Goal: Answer question/provide support: Share knowledge or assist other users

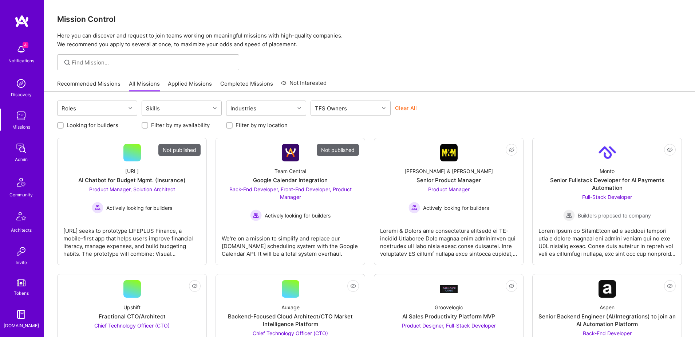
scroll to position [128, 0]
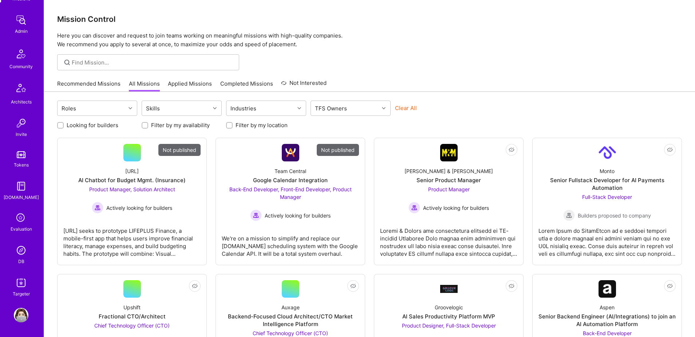
click at [25, 253] on img at bounding box center [21, 250] width 15 height 15
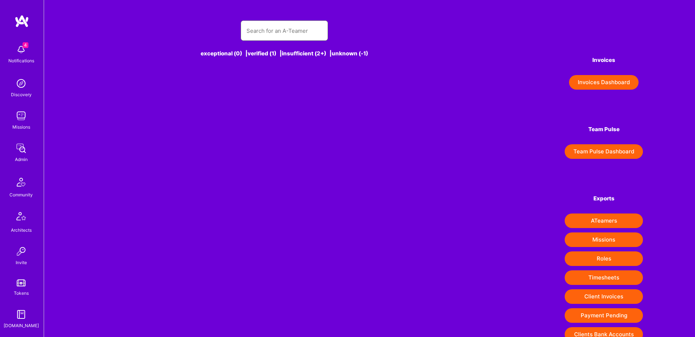
click at [303, 29] on input "text" at bounding box center [284, 30] width 76 height 19
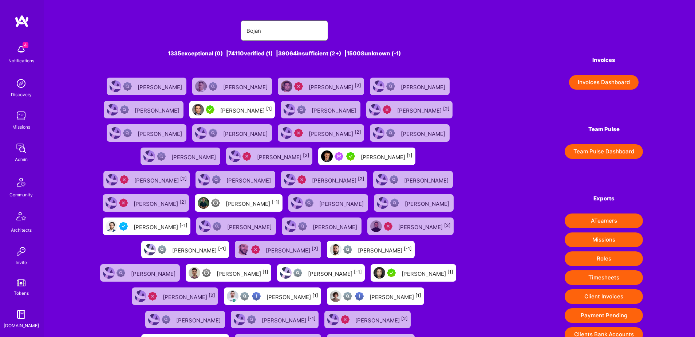
scroll to position [35, 0]
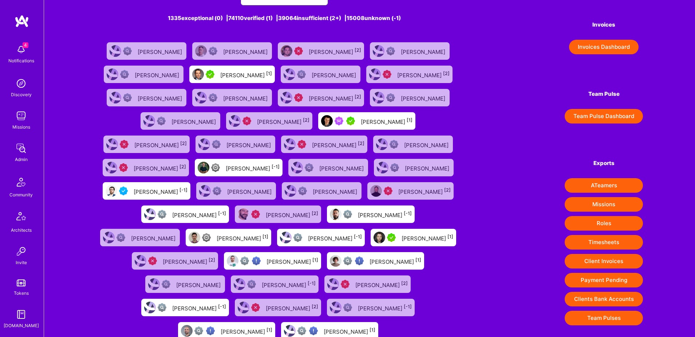
type input "Bojan"
click at [361, 124] on div "Bojan Aleksic [1]" at bounding box center [387, 120] width 52 height 9
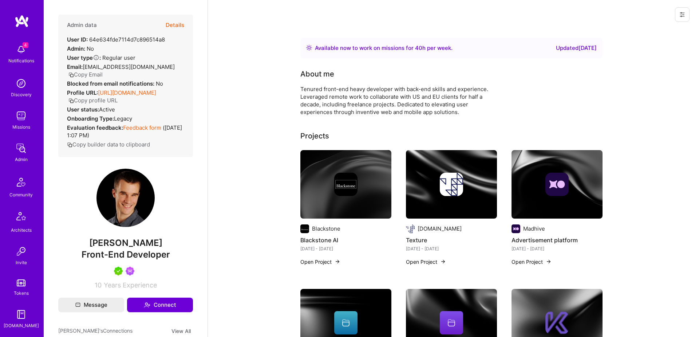
click at [172, 25] on button "Details" at bounding box center [175, 25] width 19 height 21
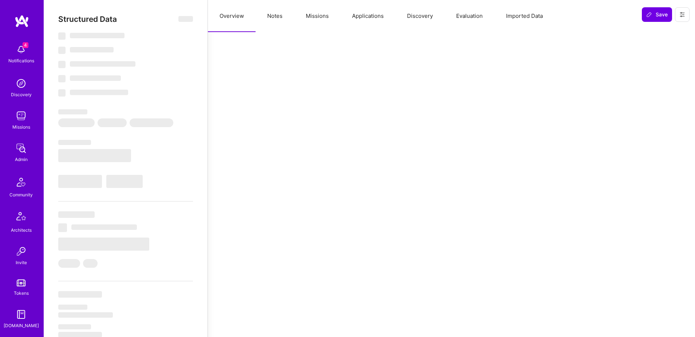
click at [361, 16] on button "Applications" at bounding box center [367, 16] width 55 height 32
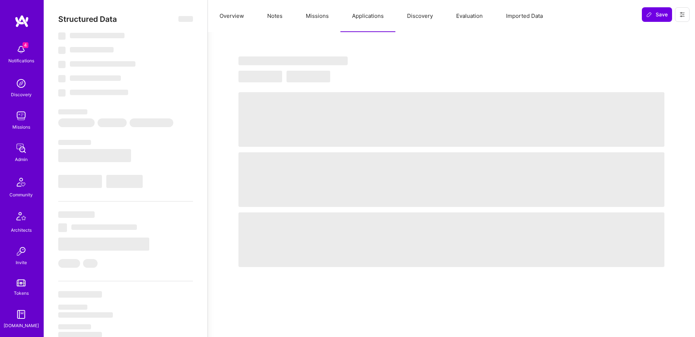
select select "Right Now"
select select "5"
select select "7"
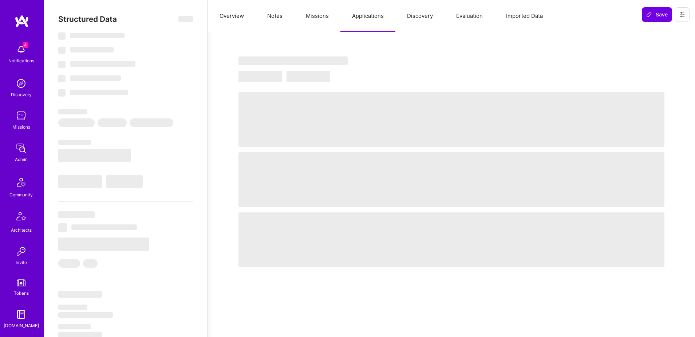
select select "AT"
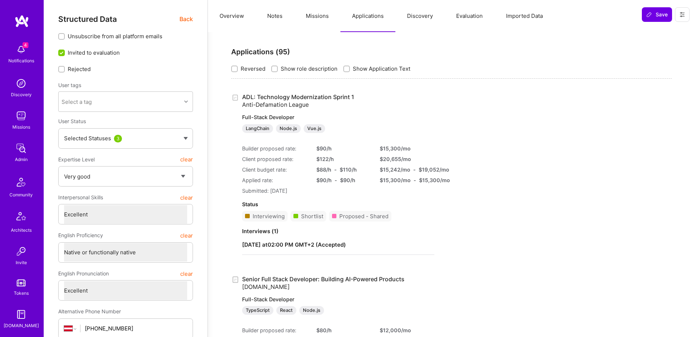
click at [185, 17] on span "Back" at bounding box center [185, 19] width 13 height 9
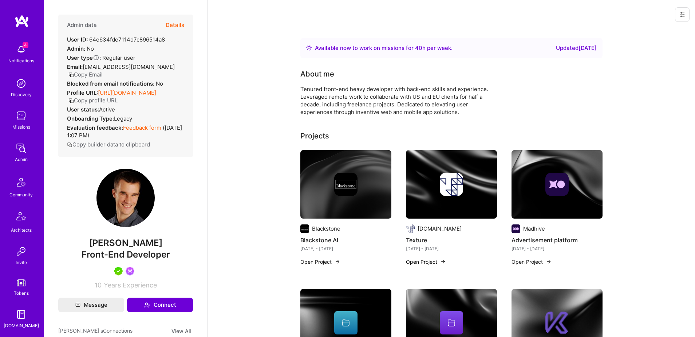
click at [103, 71] on button "Copy Email" at bounding box center [85, 75] width 34 height 8
click at [22, 261] on div "DB" at bounding box center [21, 261] width 6 height 8
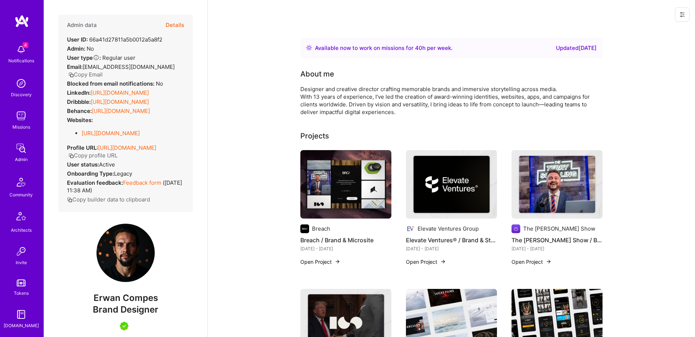
click at [175, 25] on button "Details" at bounding box center [175, 25] width 19 height 21
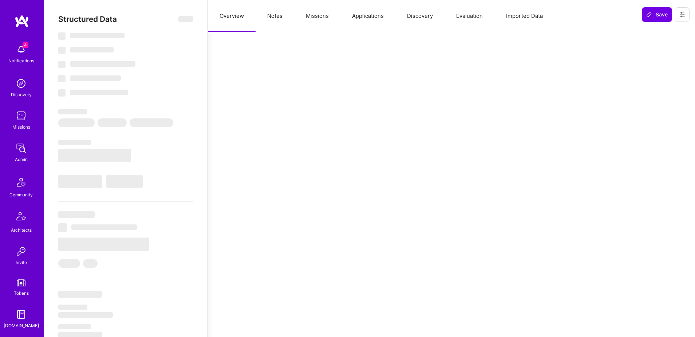
click at [316, 19] on button "Missions" at bounding box center [317, 16] width 46 height 32
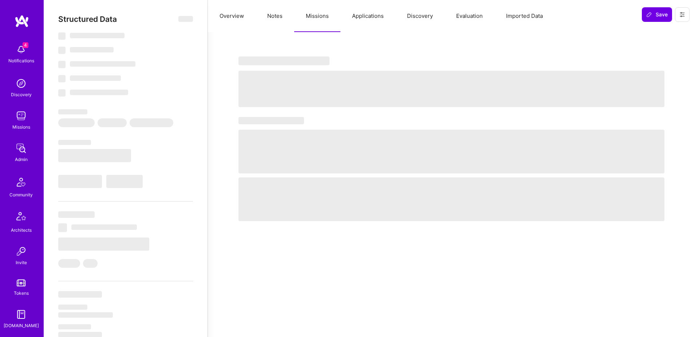
select select "Right Now"
select select "5"
select select "7"
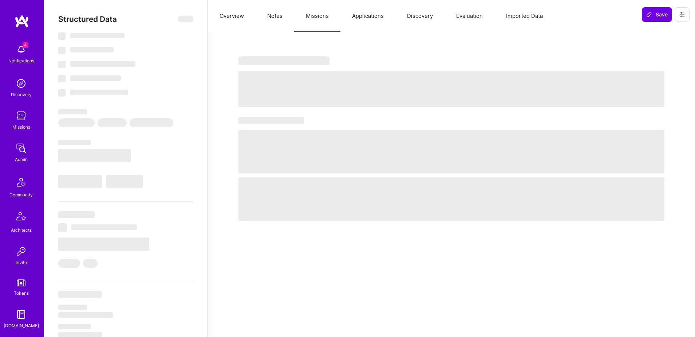
select select "US"
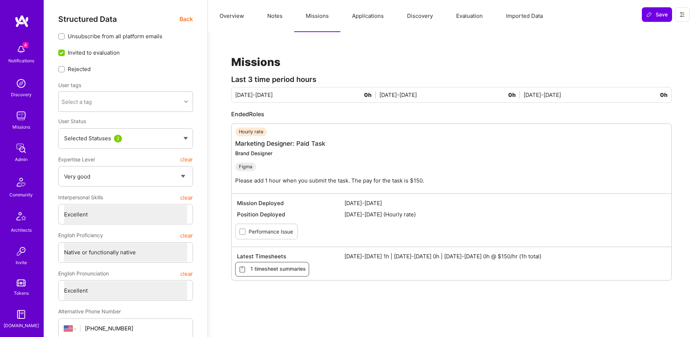
click at [371, 21] on button "Applications" at bounding box center [367, 16] width 55 height 32
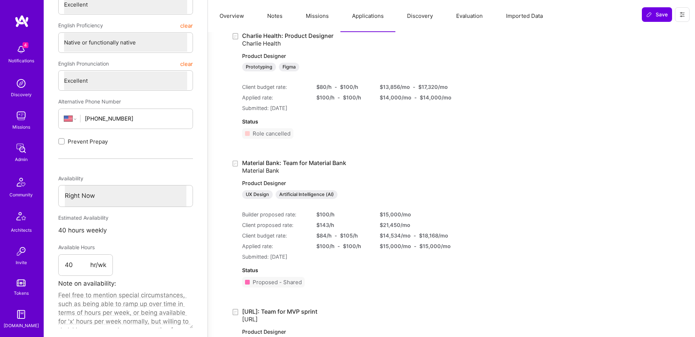
scroll to position [211, 0]
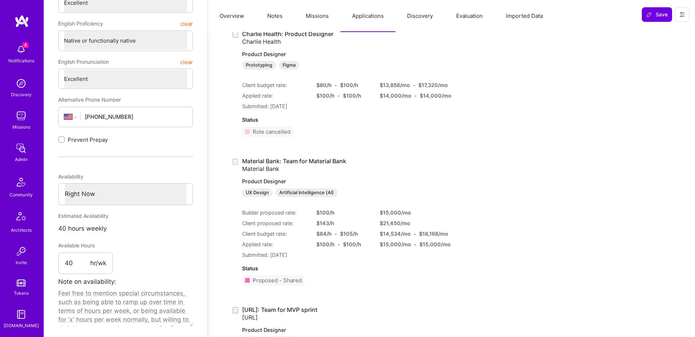
click at [319, 160] on link "Material Bank: Team for Material Bank Material Bank Product Designer UX Design …" at bounding box center [338, 177] width 192 height 40
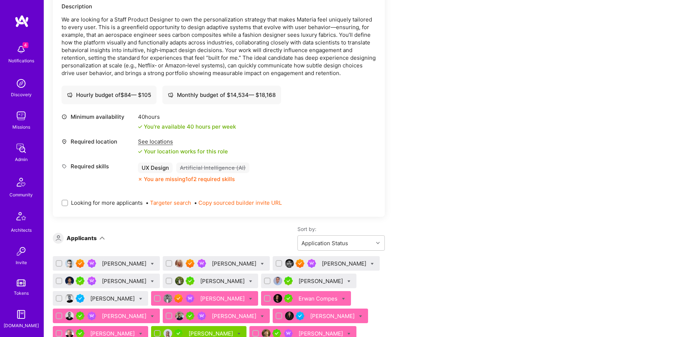
scroll to position [402, 0]
